Goal: Use online tool/utility: Use online tool/utility

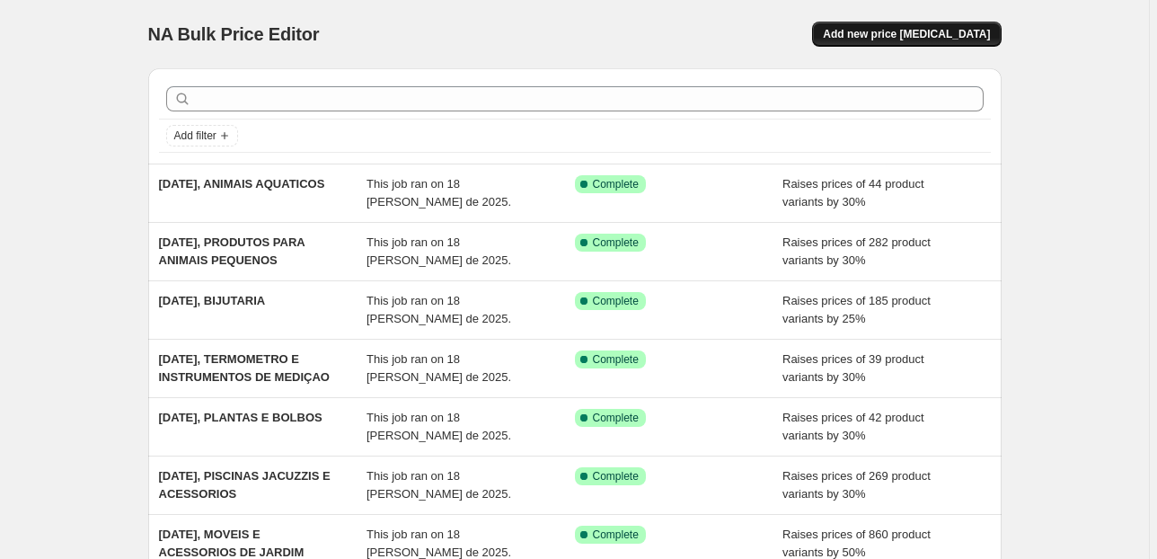
click at [917, 34] on span "Add new price [MEDICAL_DATA]" at bounding box center [906, 34] width 167 height 14
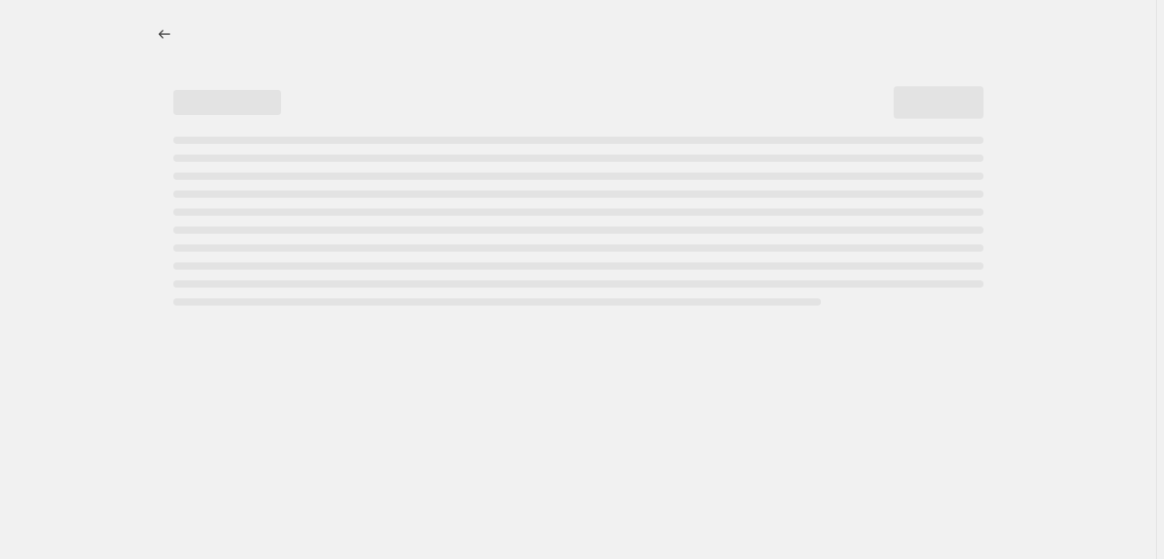
select select "percentage"
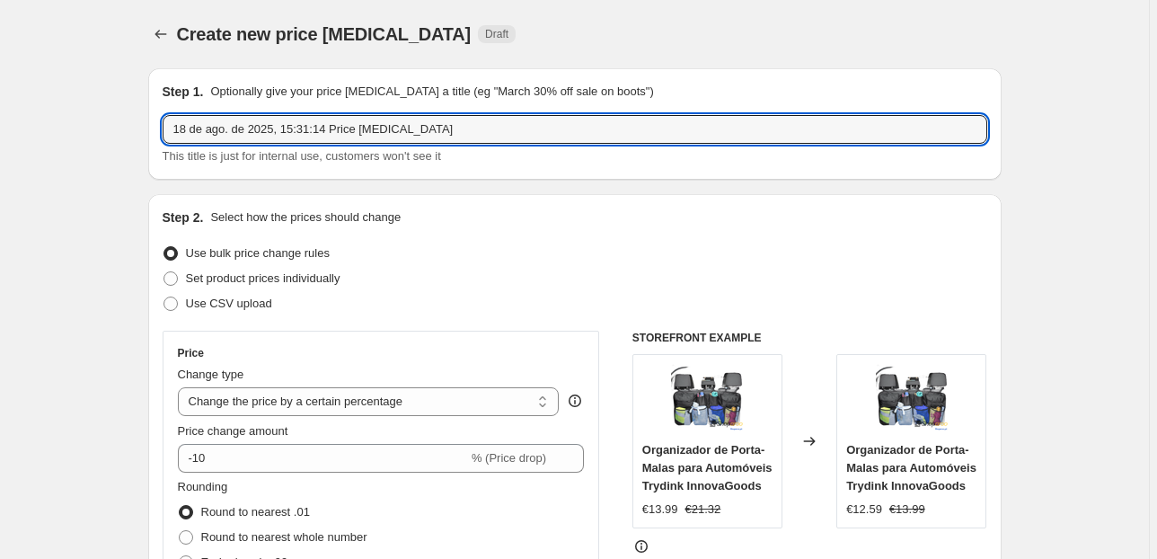
drag, startPoint x: 451, startPoint y: 134, endPoint x: 287, endPoint y: 144, distance: 163.8
click at [287, 144] on div "18 de ago. de 2025, 15:31:14 Price [MEDICAL_DATA] This title is just for intern…" at bounding box center [575, 140] width 825 height 50
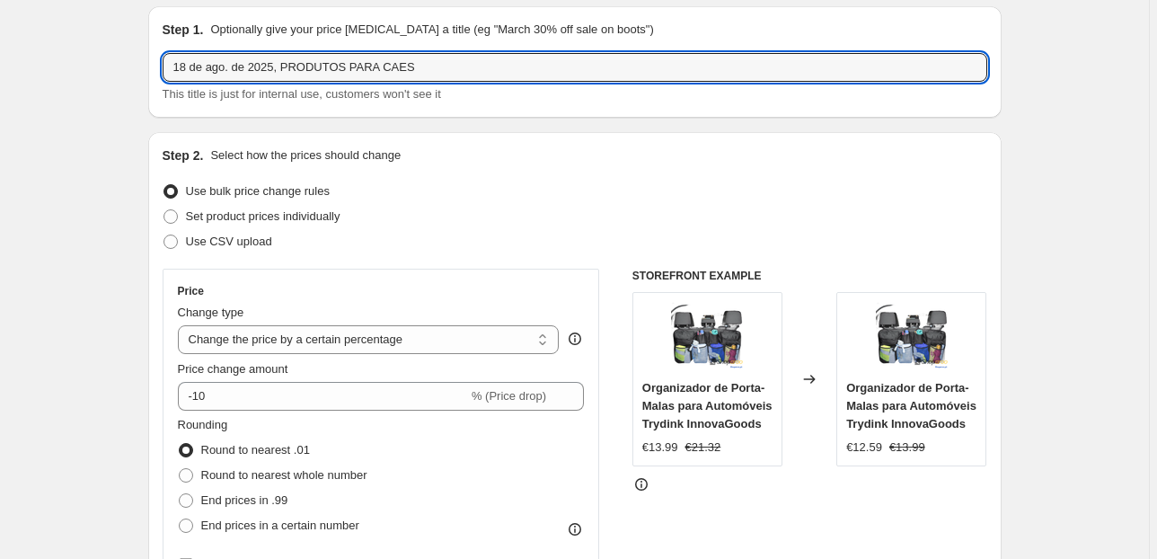
scroll to position [144, 0]
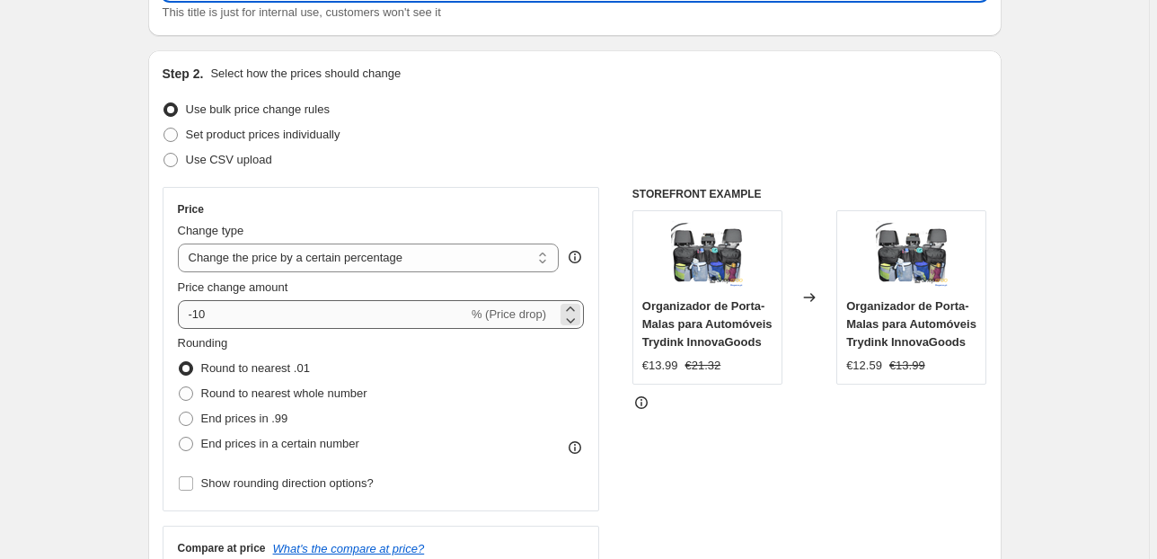
type input "18 de ago. de 2025, PRODUTOS PARA CAES"
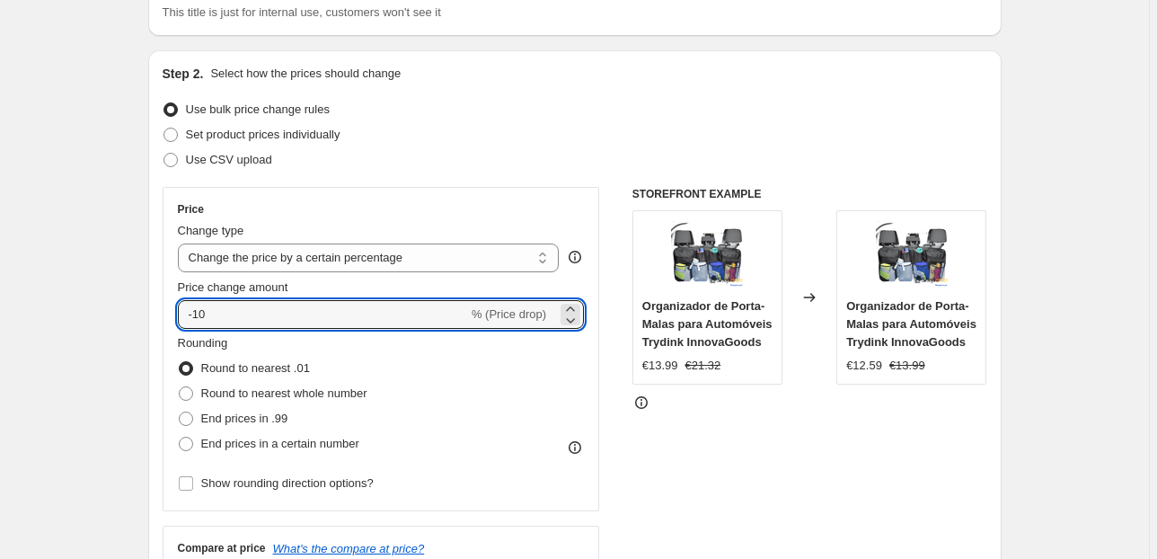
drag, startPoint x: 205, startPoint y: 322, endPoint x: 117, endPoint y: 313, distance: 88.5
type input "30"
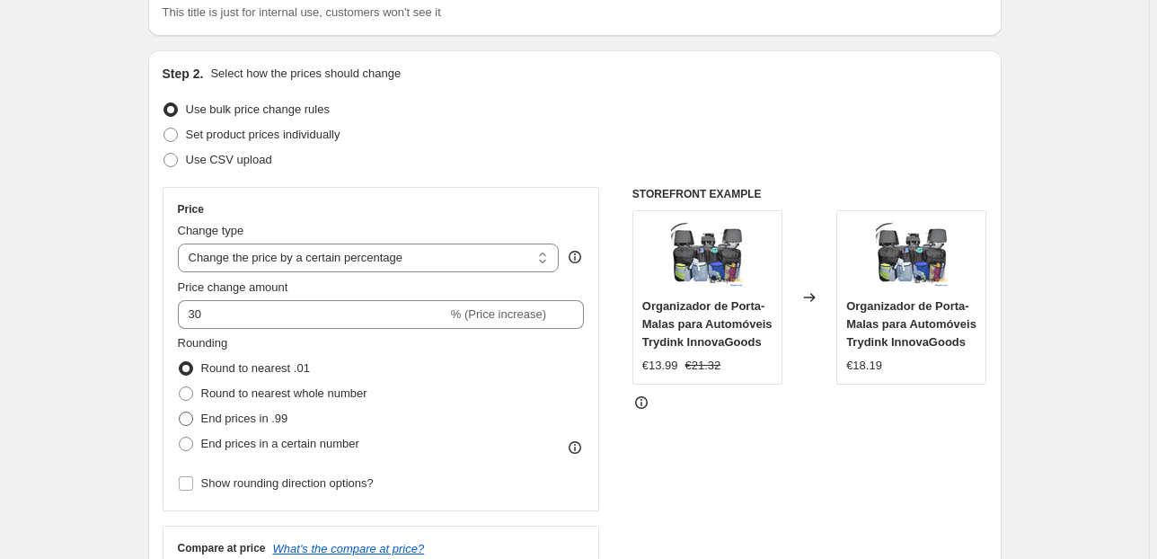
click at [204, 413] on span "End prices in .99" at bounding box center [244, 417] width 87 height 13
click at [180, 412] on input "End prices in .99" at bounding box center [179, 411] width 1 height 1
radio input "true"
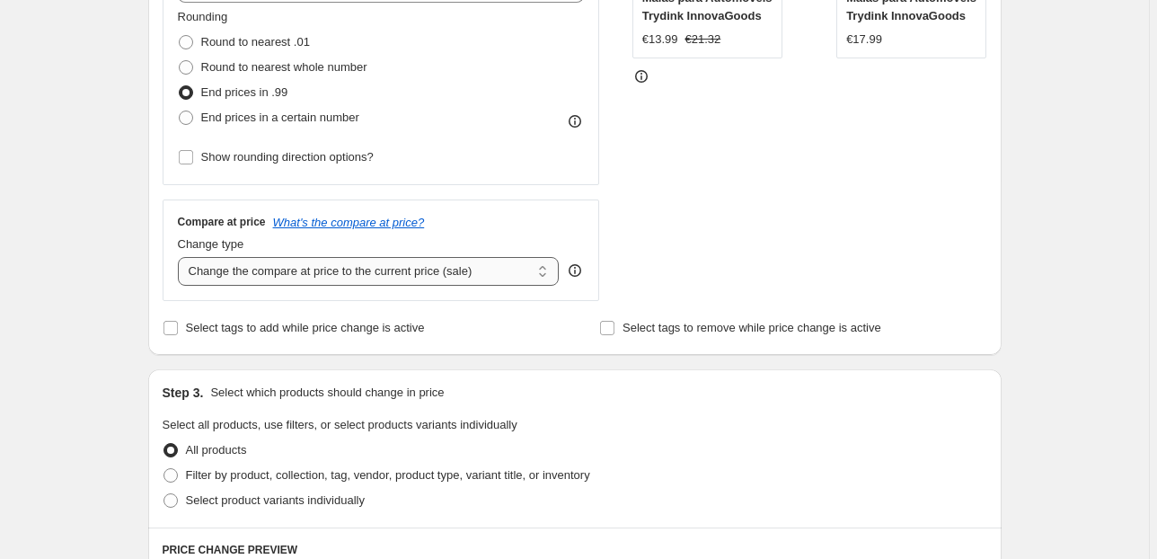
scroll to position [503, 0]
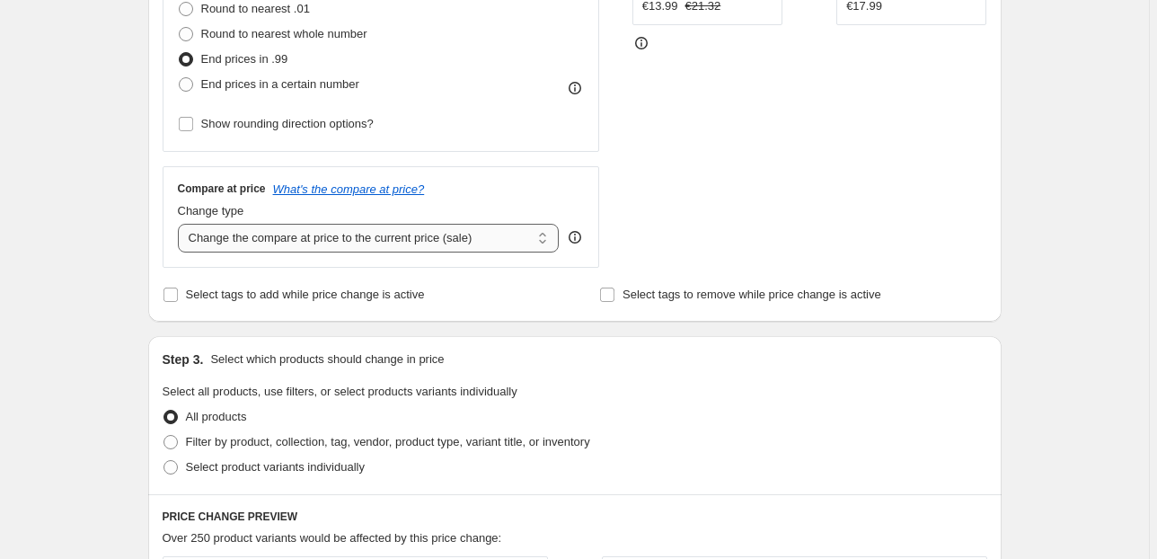
drag, startPoint x: 367, startPoint y: 234, endPoint x: 376, endPoint y: 249, distance: 16.9
click at [367, 234] on select "Change the compare at price to the current price (sale) Change the compare at p…" at bounding box center [369, 238] width 382 height 29
select select "pp"
click at [181, 224] on select "Change the compare at price to the current price (sale) Change the compare at p…" at bounding box center [369, 238] width 382 height 29
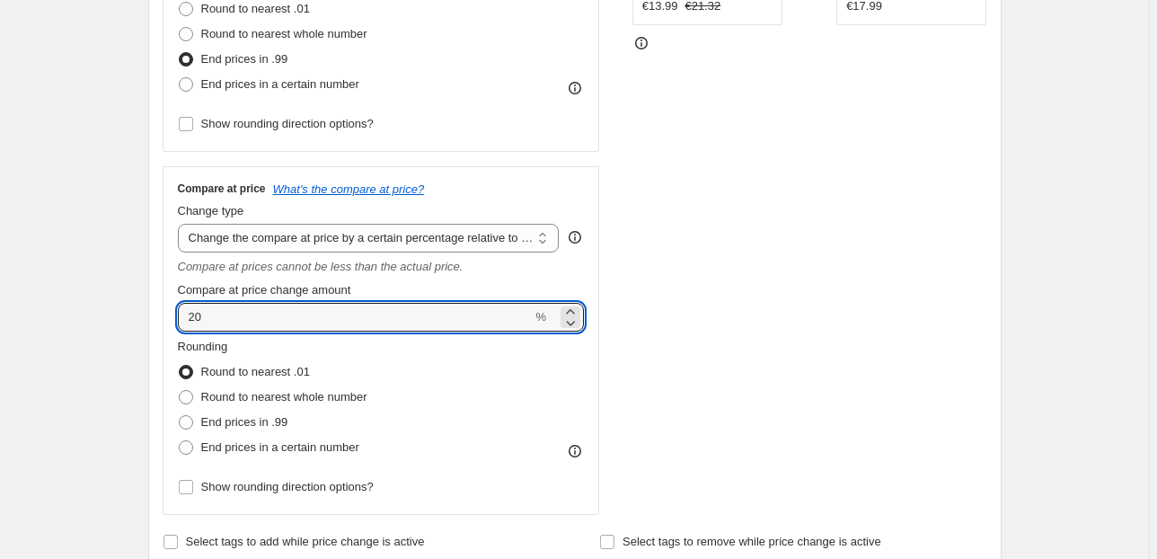
drag, startPoint x: 226, startPoint y: 318, endPoint x: 176, endPoint y: 320, distance: 50.3
click at [196, 318] on input "20" at bounding box center [355, 317] width 355 height 29
click at [205, 316] on input "20" at bounding box center [355, 317] width 355 height 29
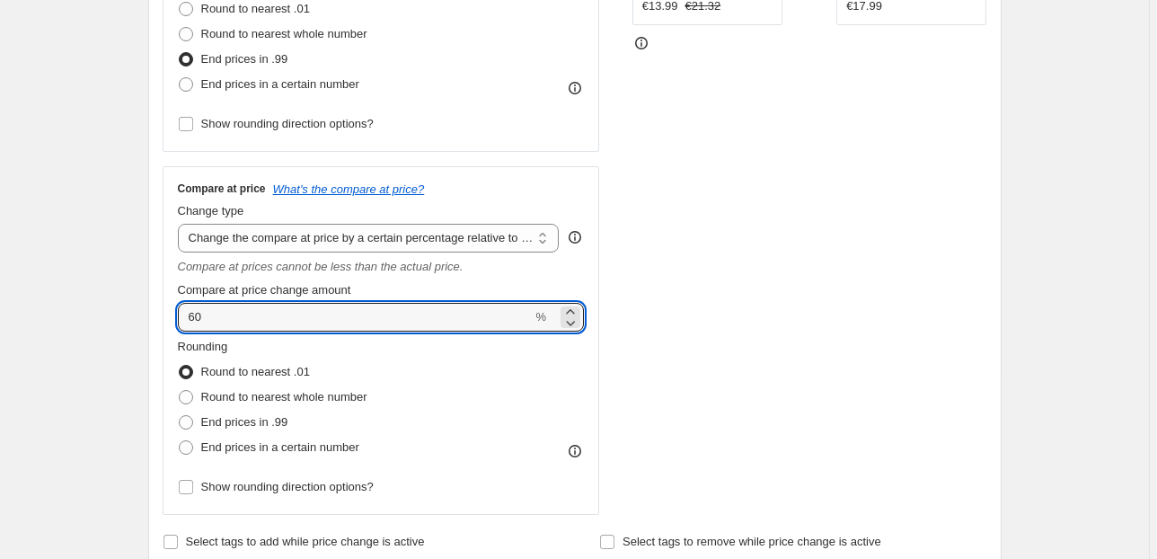
type input "60"
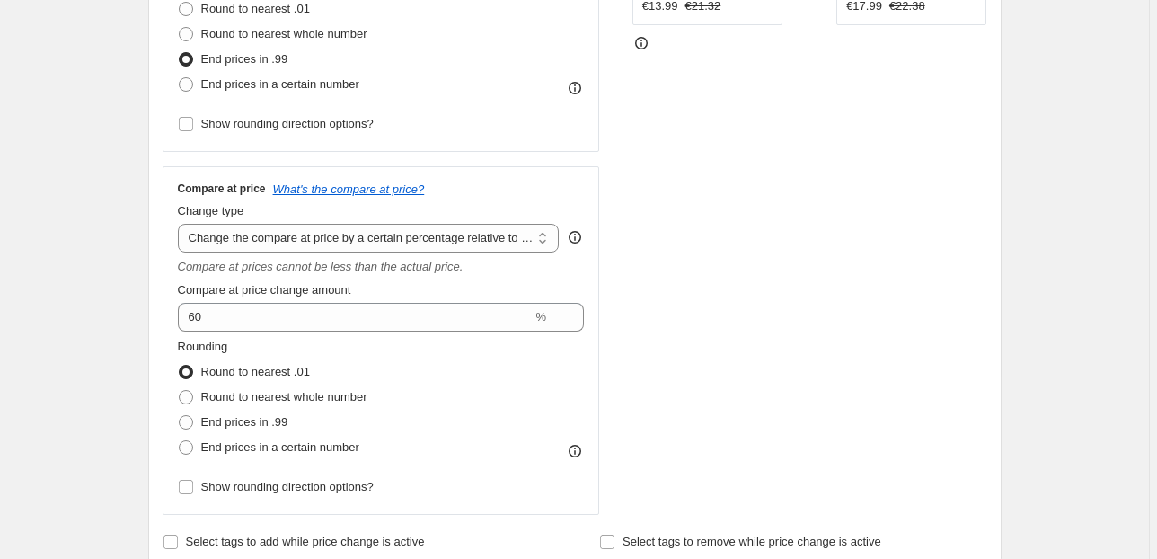
click at [129, 270] on div "Create new price [MEDICAL_DATA]. This page is ready Create new price [MEDICAL_D…" at bounding box center [575, 533] width 897 height 2072
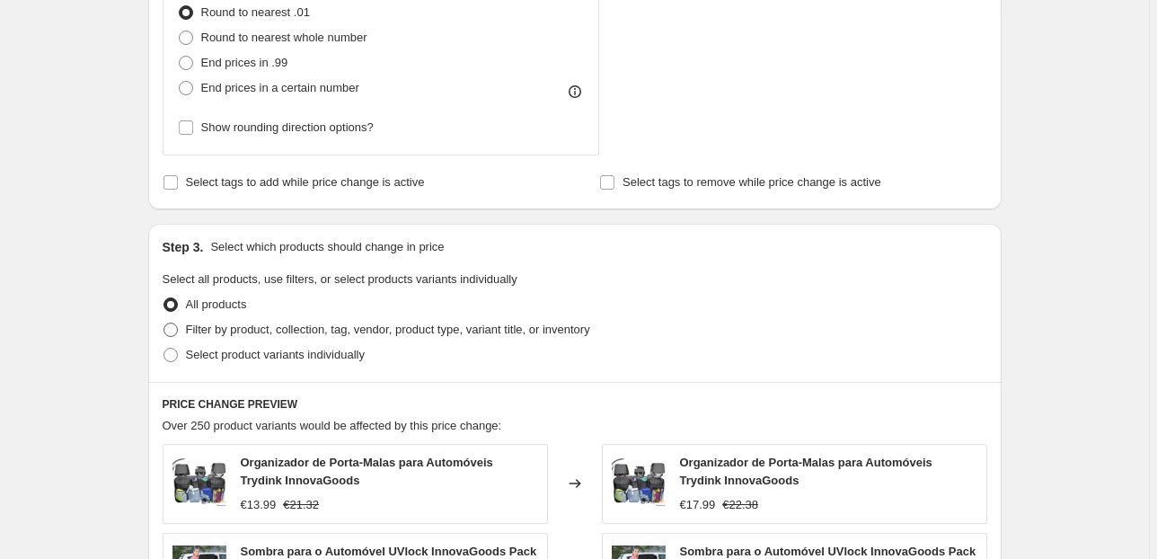
click at [206, 326] on span "Filter by product, collection, tag, vendor, product type, variant title, or inv…" at bounding box center [388, 329] width 404 height 13
click at [164, 323] on input "Filter by product, collection, tag, vendor, product type, variant title, or inv…" at bounding box center [163, 323] width 1 height 1
radio input "true"
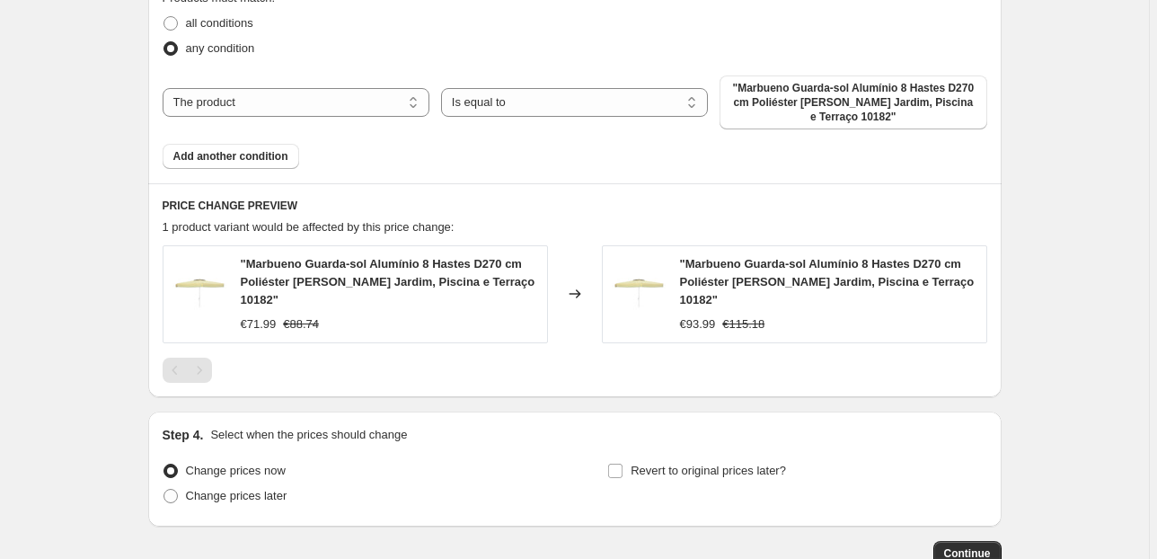
scroll to position [1294, 0]
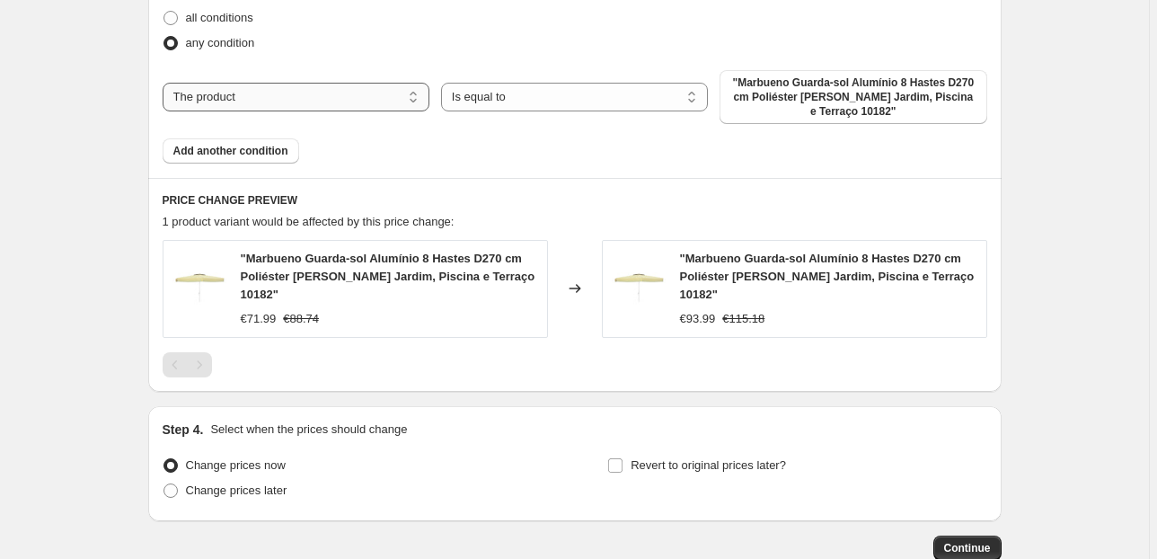
click at [320, 98] on select "The product The product's collection The product's tag The product's vendor The…" at bounding box center [296, 97] width 267 height 29
select select "collection"
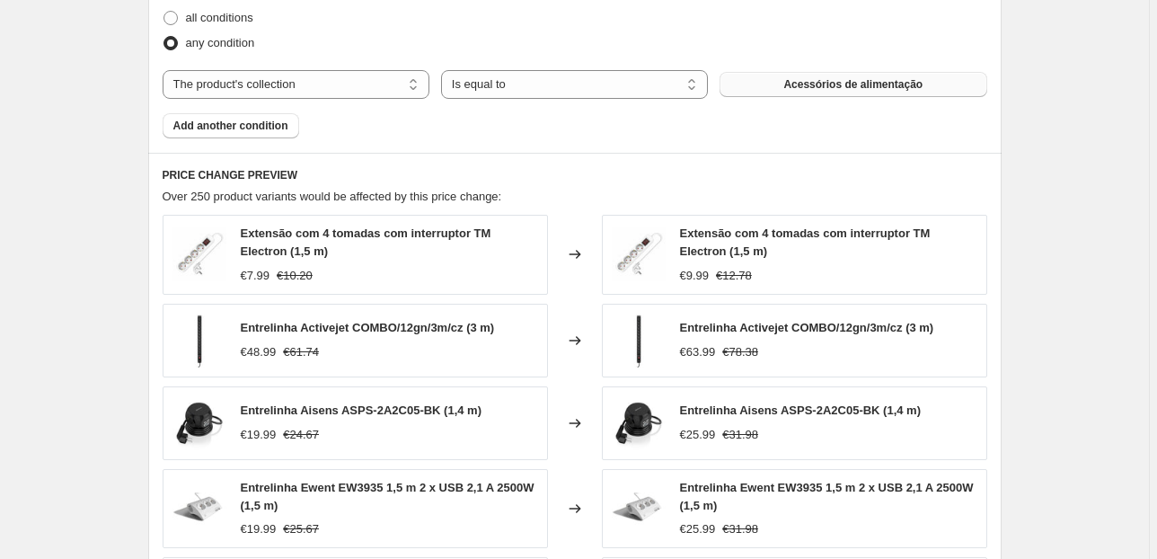
click at [790, 92] on button "Acessórios de alimentação" at bounding box center [853, 84] width 267 height 25
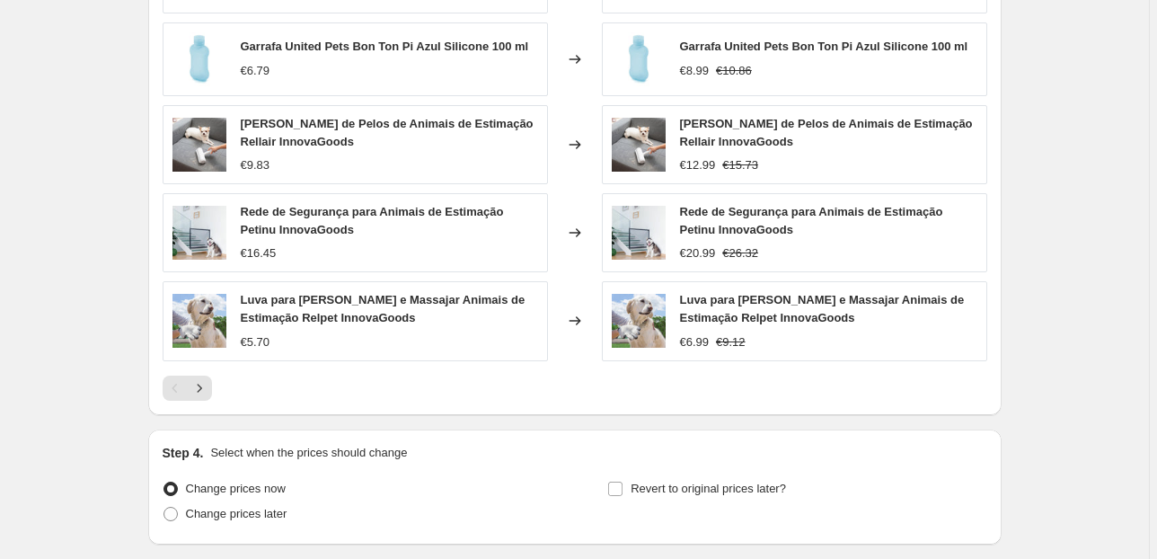
scroll to position [1706, 0]
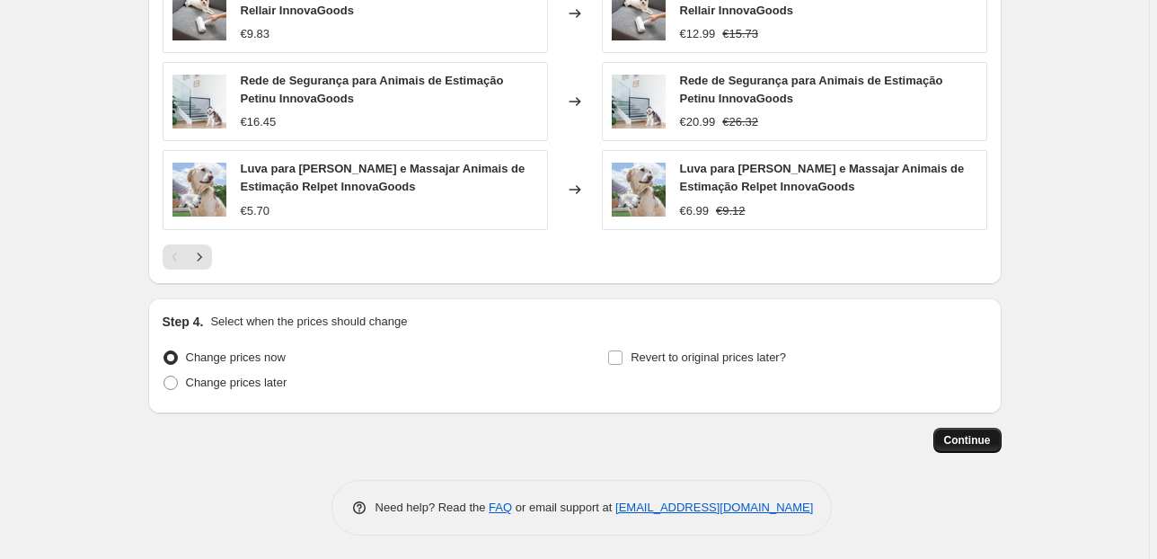
click at [951, 433] on span "Continue" at bounding box center [967, 440] width 47 height 14
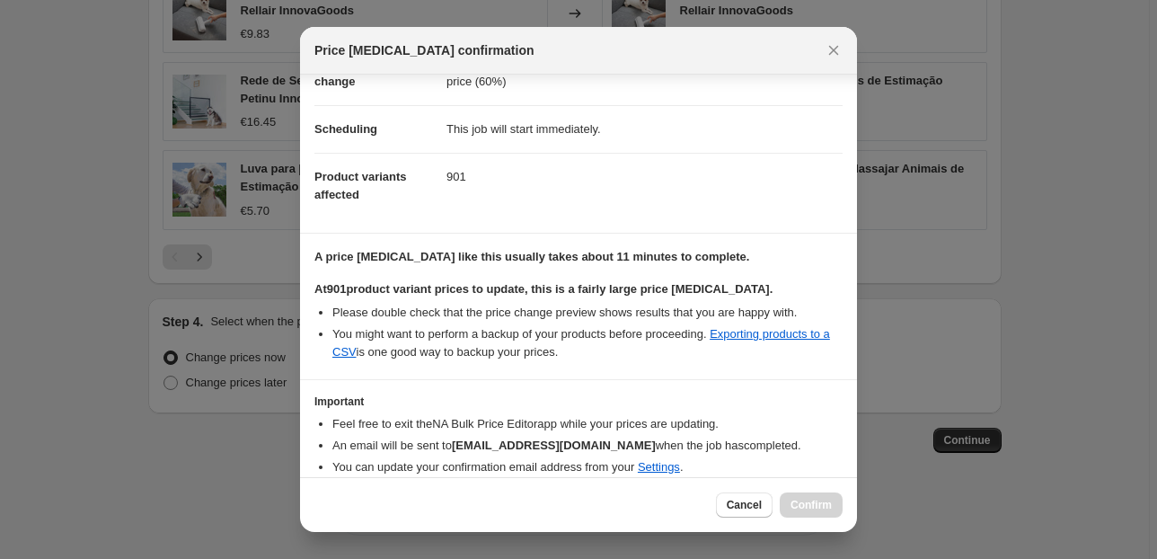
scroll to position [183, 0]
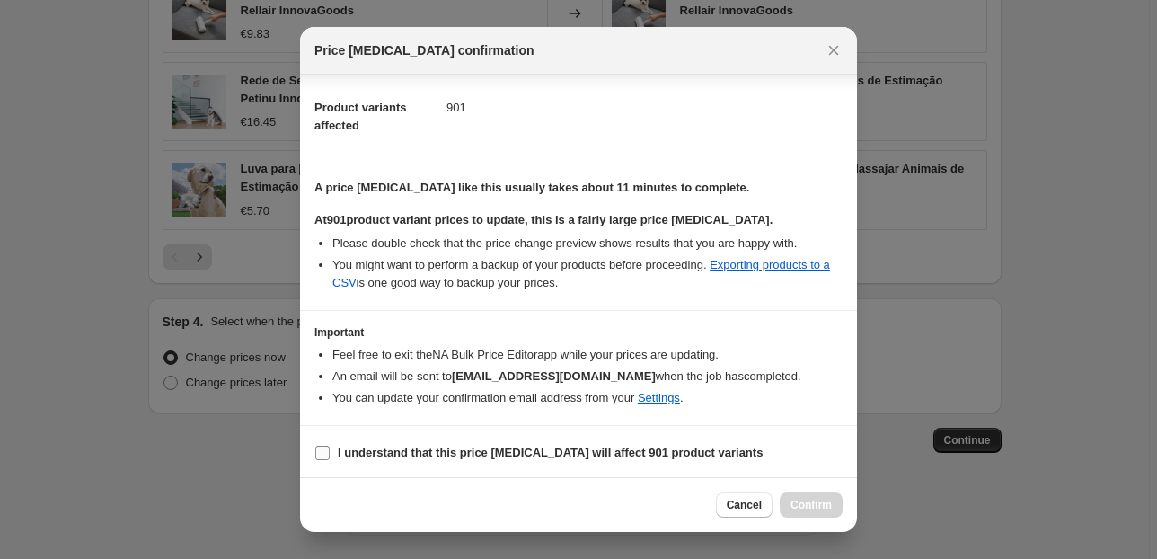
click at [340, 446] on b "I understand that this price [MEDICAL_DATA] will affect 901 product variants" at bounding box center [550, 452] width 425 height 13
click at [330, 446] on input "I understand that this price [MEDICAL_DATA] will affect 901 product variants" at bounding box center [322, 453] width 14 height 14
checkbox input "true"
click at [791, 507] on span "Confirm" at bounding box center [811, 505] width 41 height 14
